Goal: Task Accomplishment & Management: Manage account settings

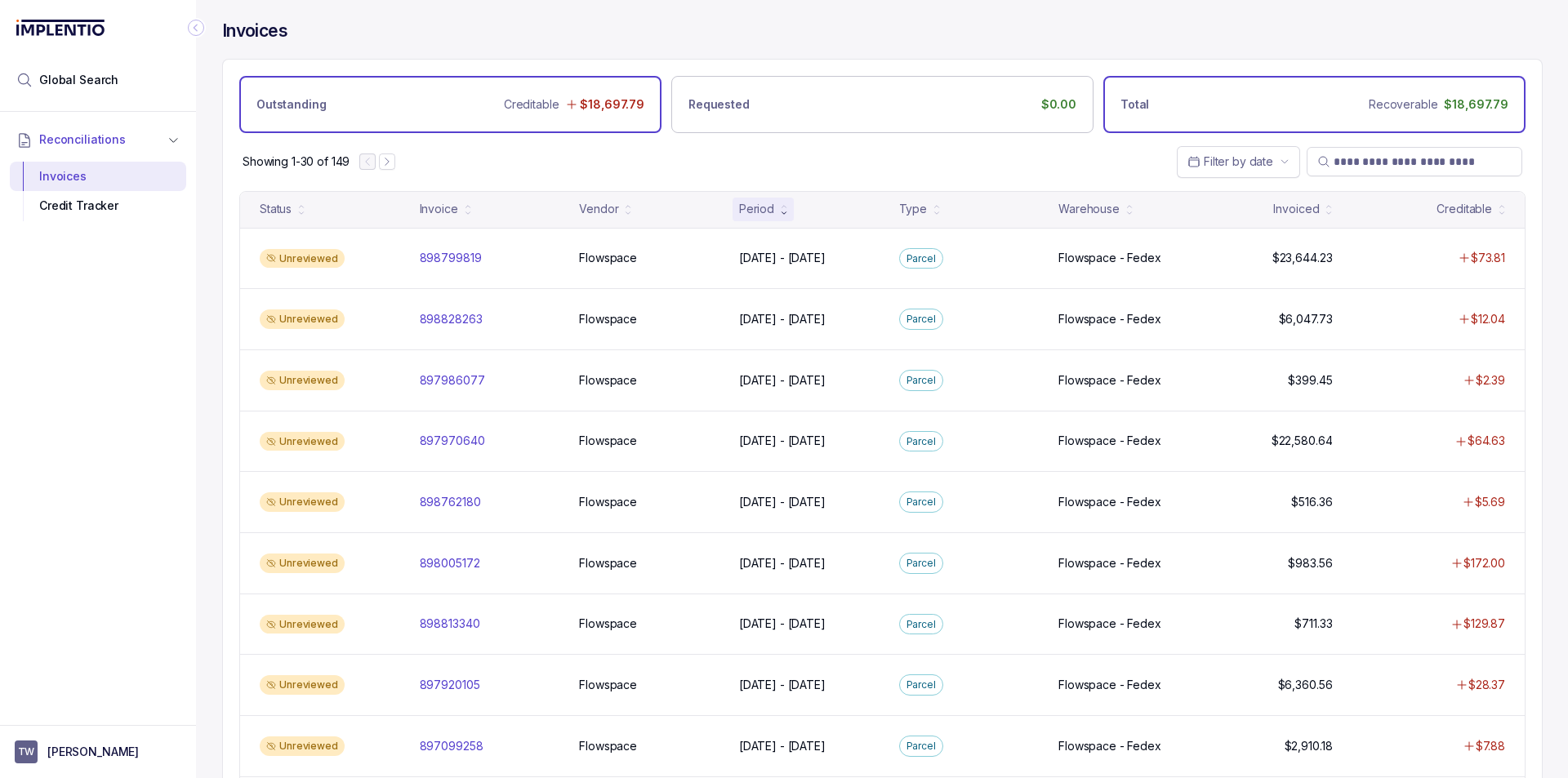
click at [1344, 111] on div "Total Recoverable $18,697.79" at bounding box center [1314, 103] width 422 height 57
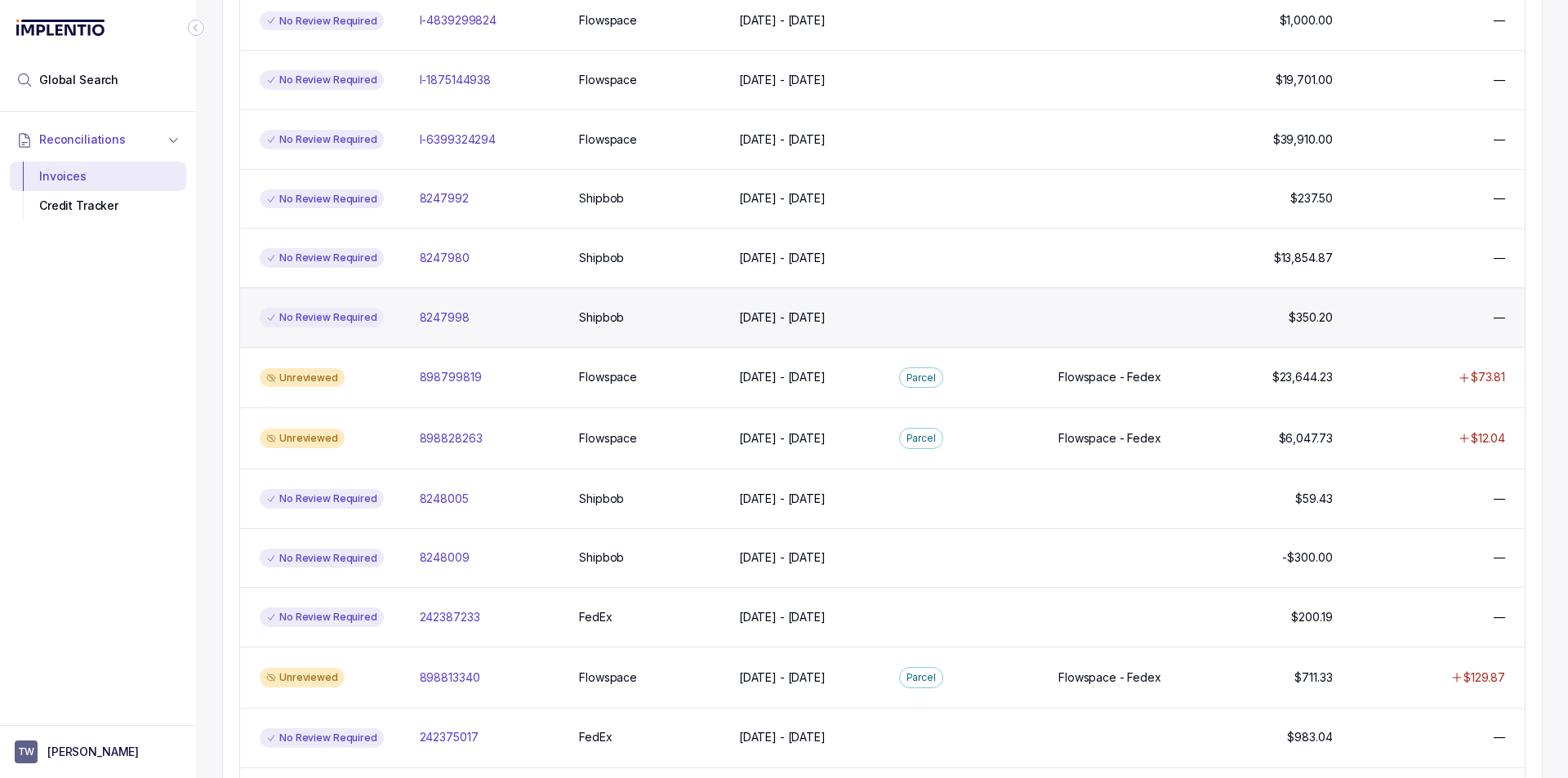
scroll to position [245, 0]
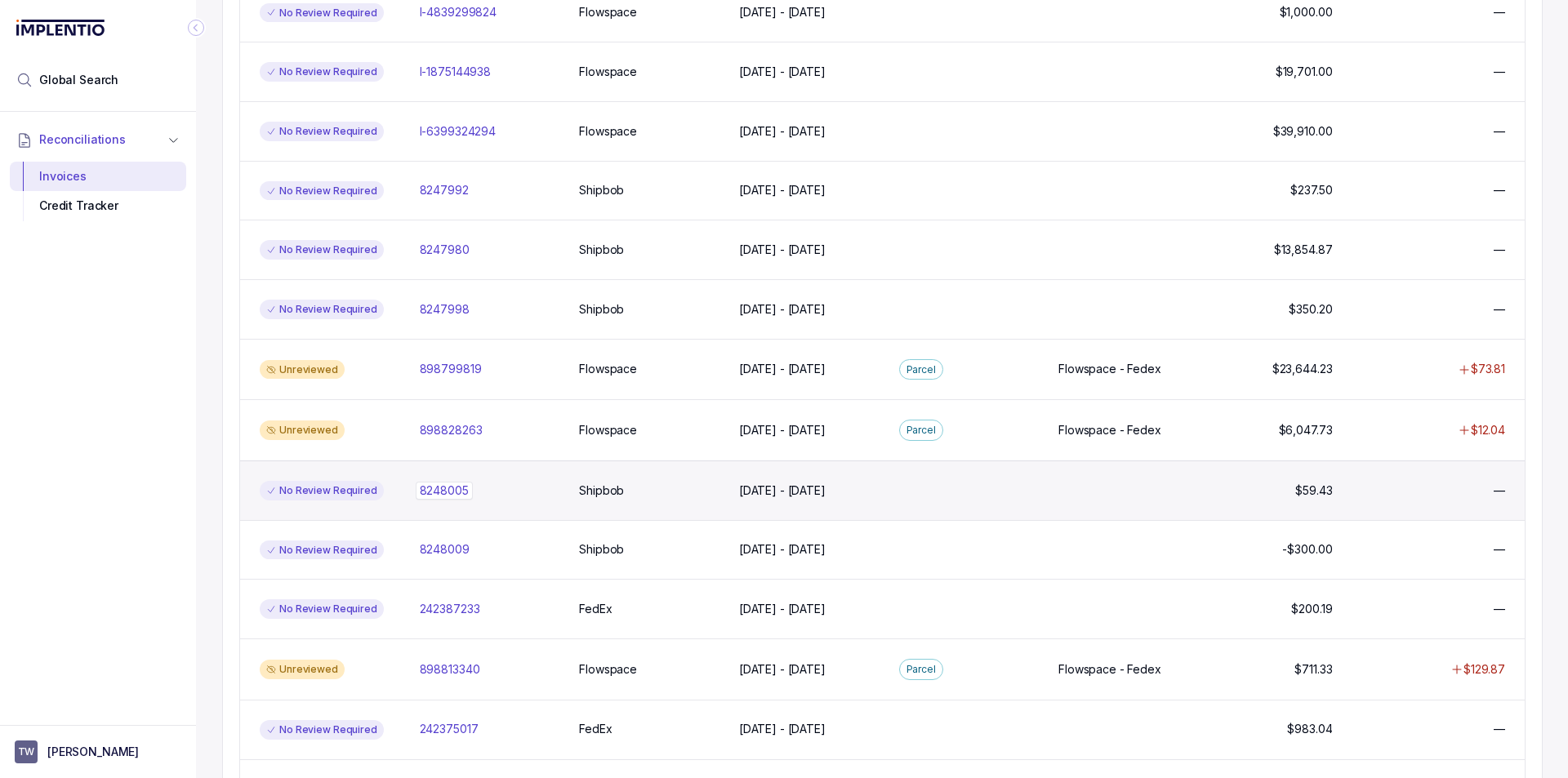
click at [449, 489] on p "8248005" at bounding box center [444, 490] width 57 height 18
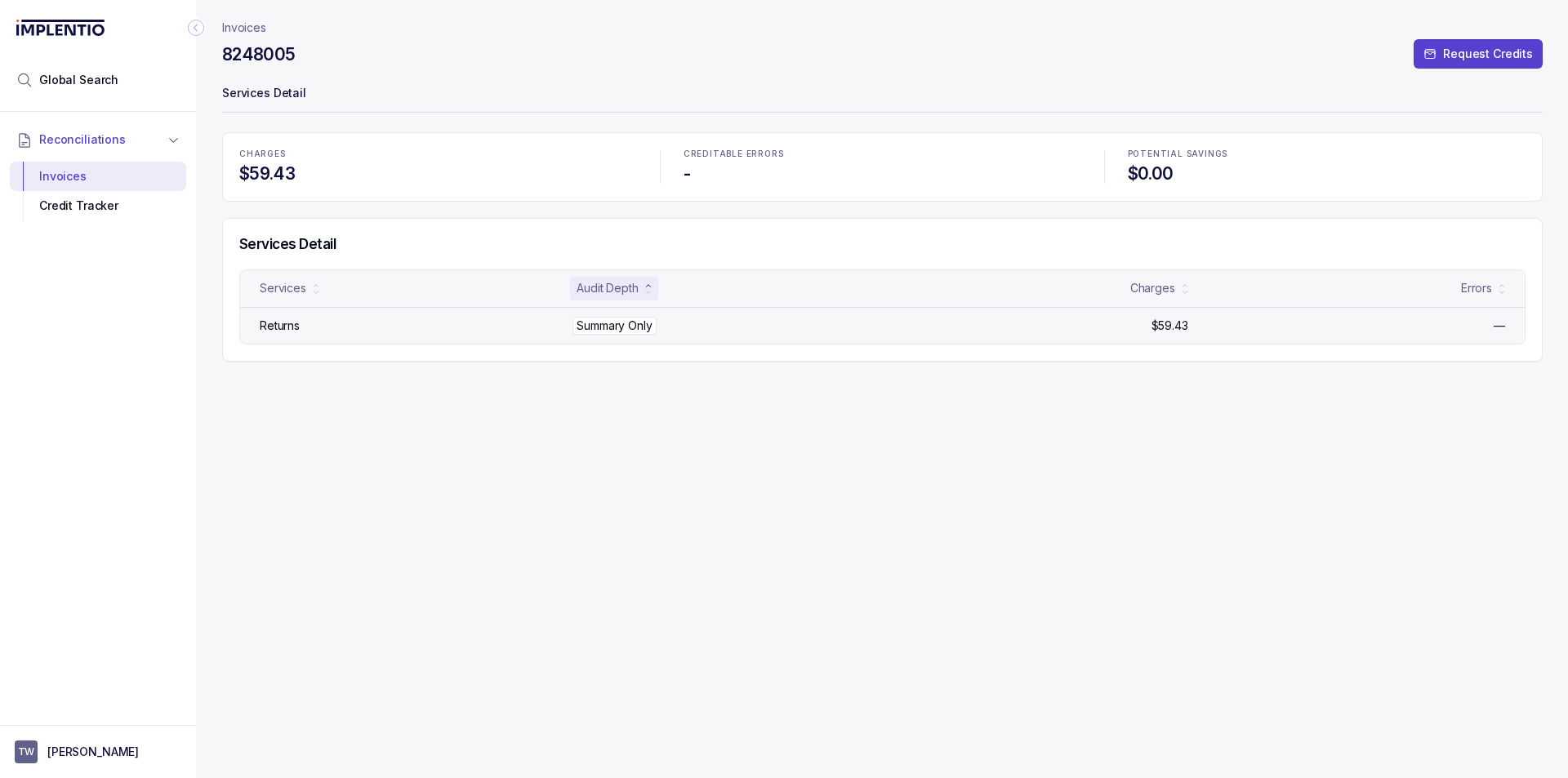
drag, startPoint x: 652, startPoint y: 328, endPoint x: 679, endPoint y: 332, distance: 27.3
click at [679, 332] on div "Summary Only Summary Only" at bounding box center [631, 325] width 109 height 16
click at [655, 458] on div "Invoices 8248005 Request Credits Services Detail CHARGES $59.43 CREDITABLE ERRO…" at bounding box center [882, 389] width 1320 height 778
click at [239, 23] on p "Invoices" at bounding box center [244, 28] width 44 height 16
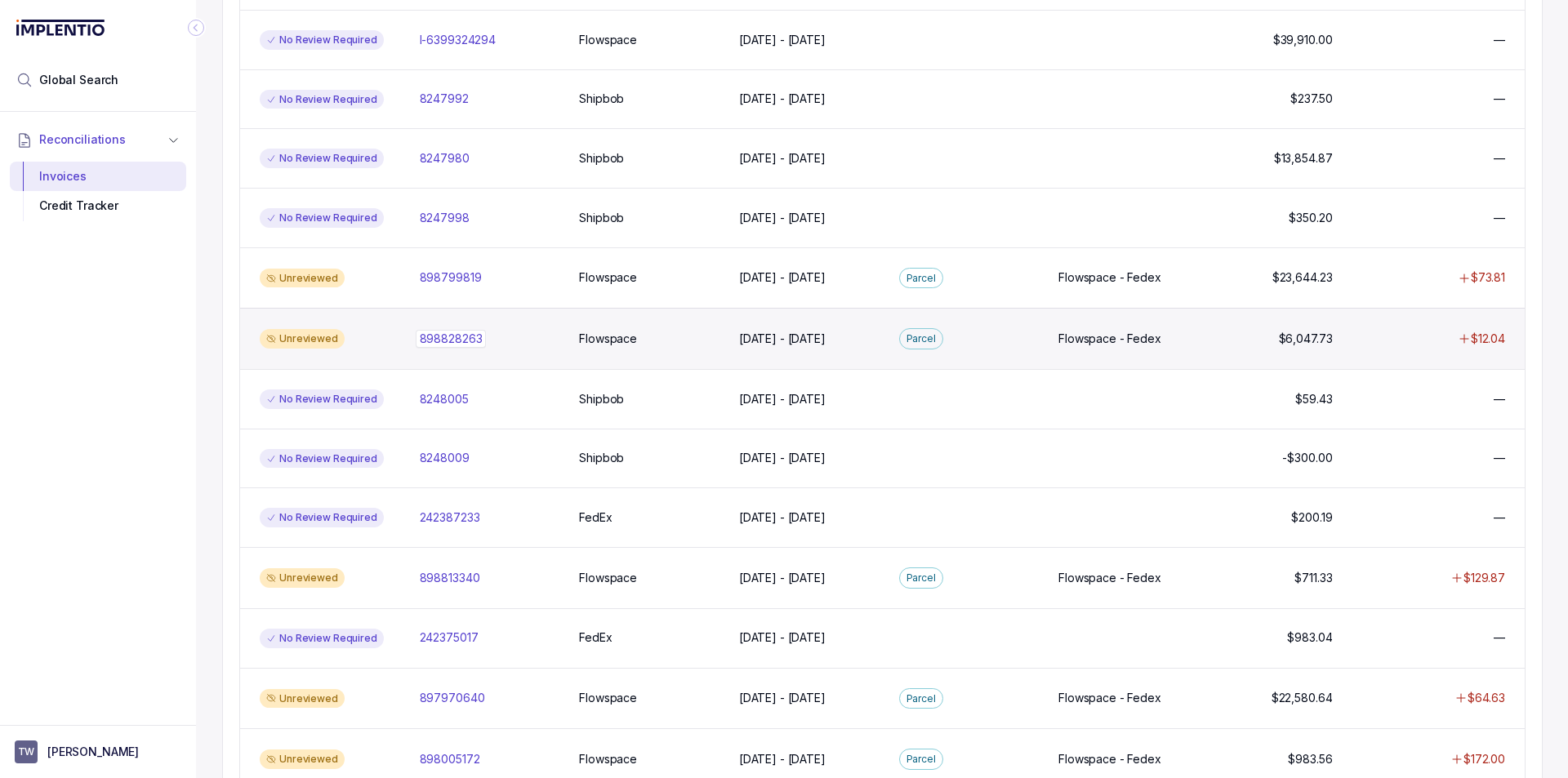
scroll to position [300, 0]
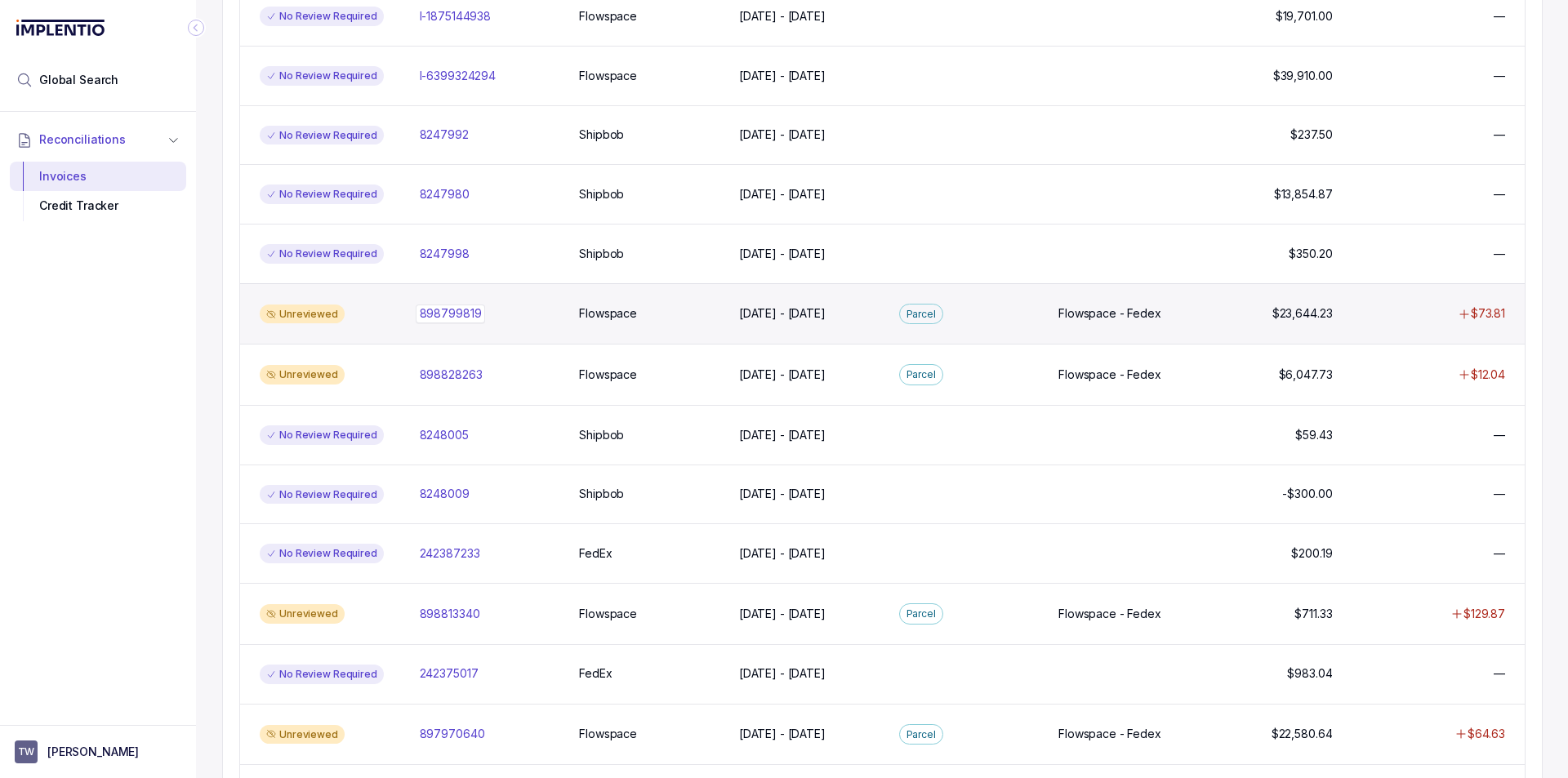
click at [446, 312] on p "898799819" at bounding box center [451, 313] width 71 height 18
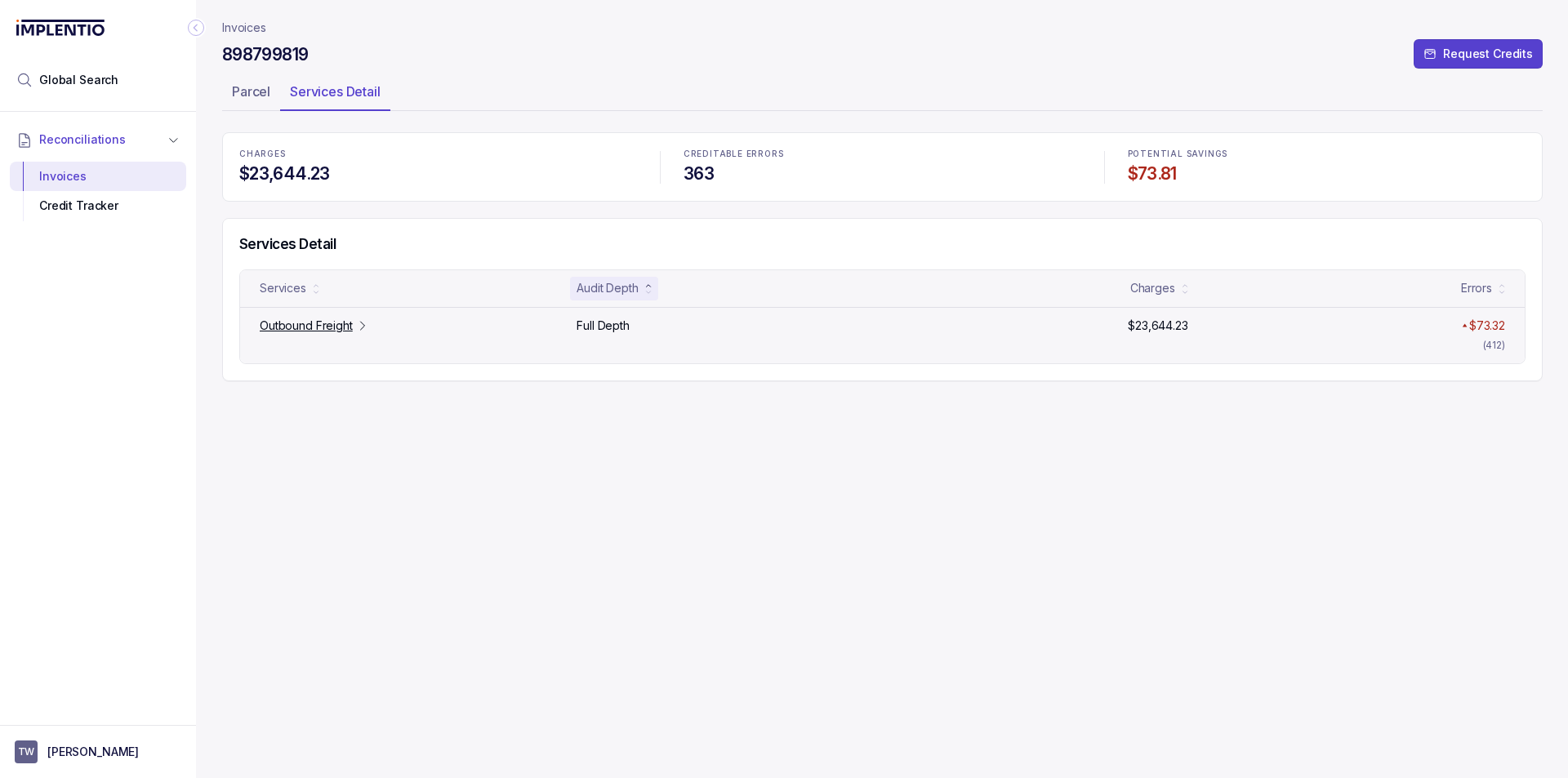
click at [362, 325] on icon at bounding box center [362, 325] width 13 height 13
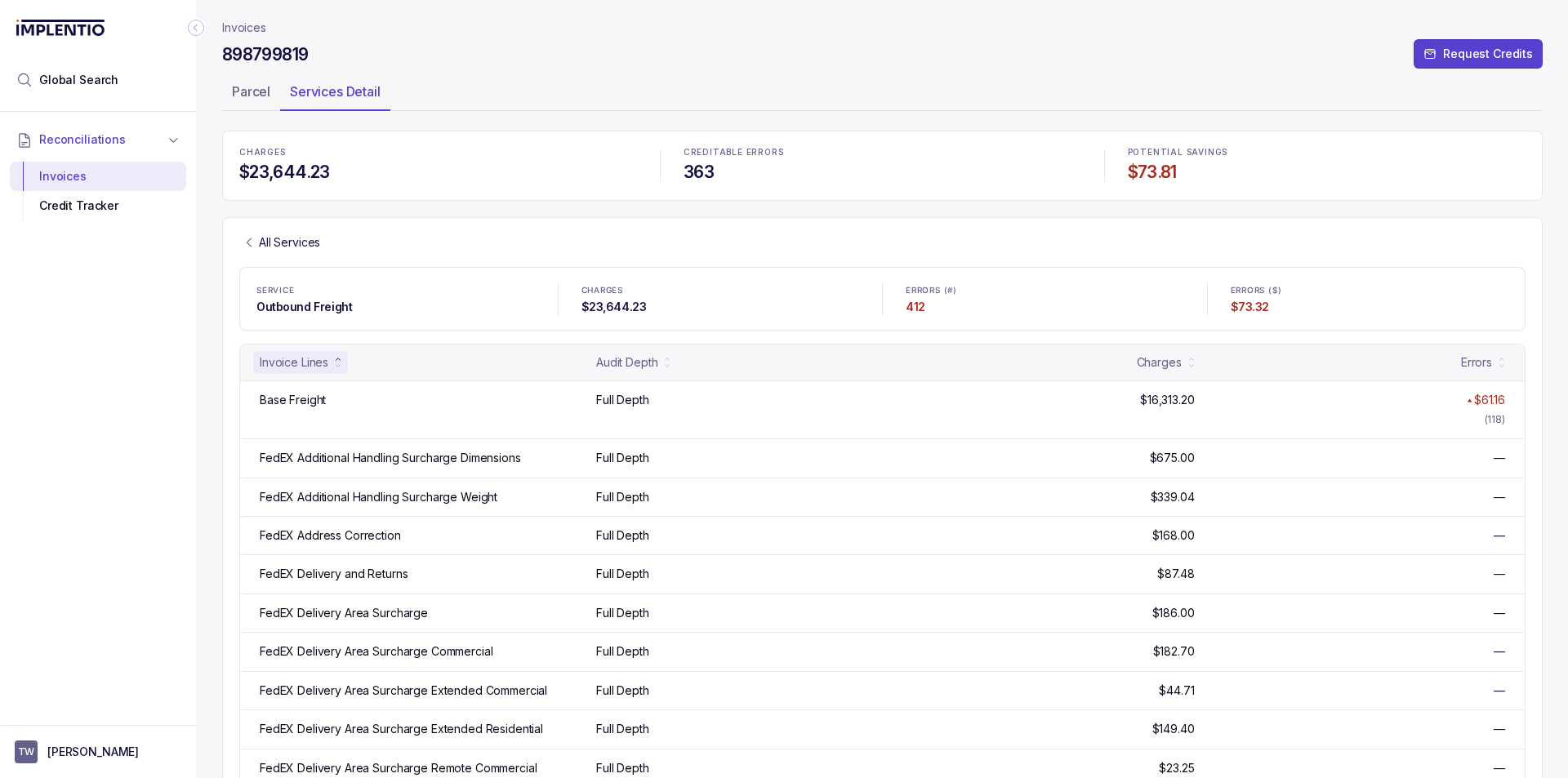
click at [241, 26] on p "Invoices" at bounding box center [244, 28] width 44 height 16
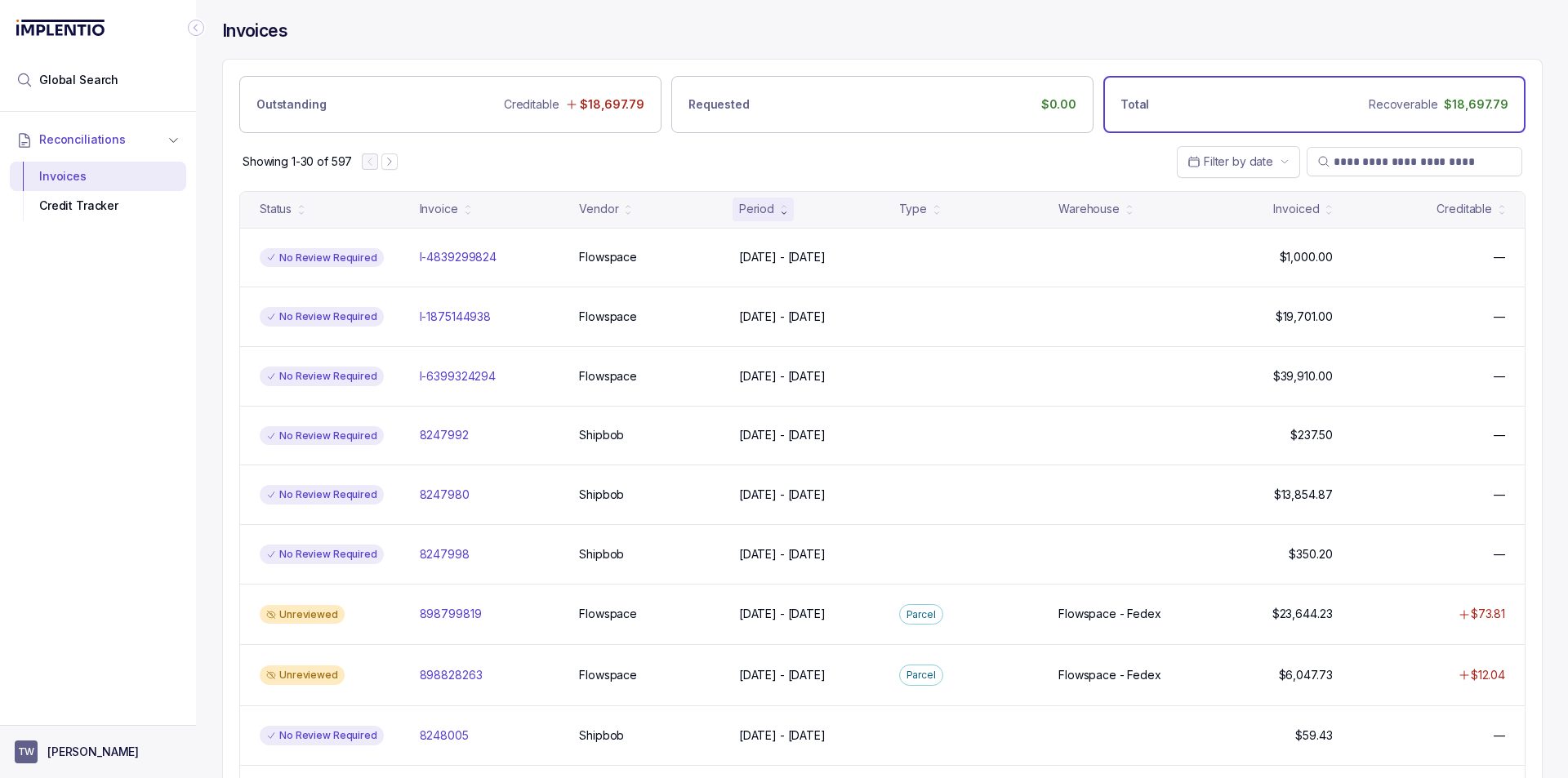
click at [102, 758] on button "TW [PERSON_NAME]" at bounding box center [98, 751] width 166 height 23
click at [85, 713] on p "Logout" at bounding box center [107, 716] width 135 height 16
